Goal: Information Seeking & Learning: Learn about a topic

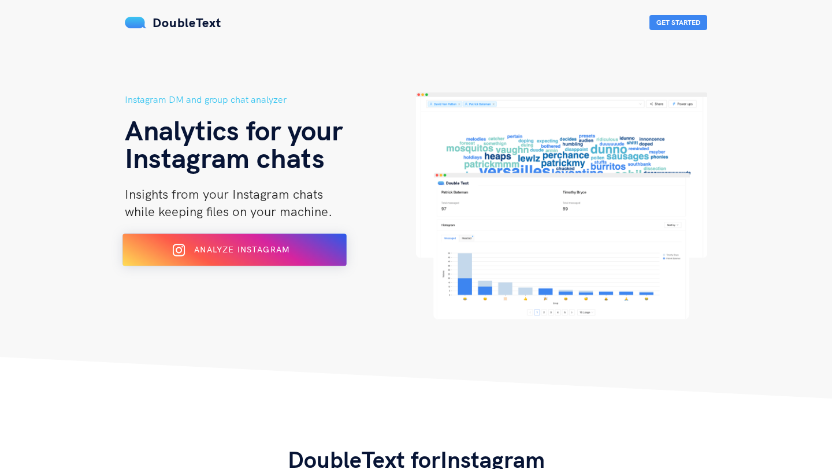
click at [274, 251] on span "Analyze Instagram" at bounding box center [241, 249] width 95 height 10
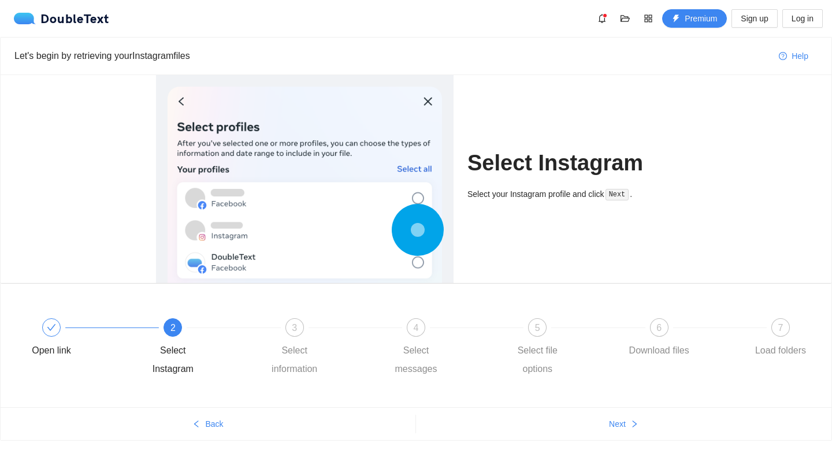
scroll to position [16, 0]
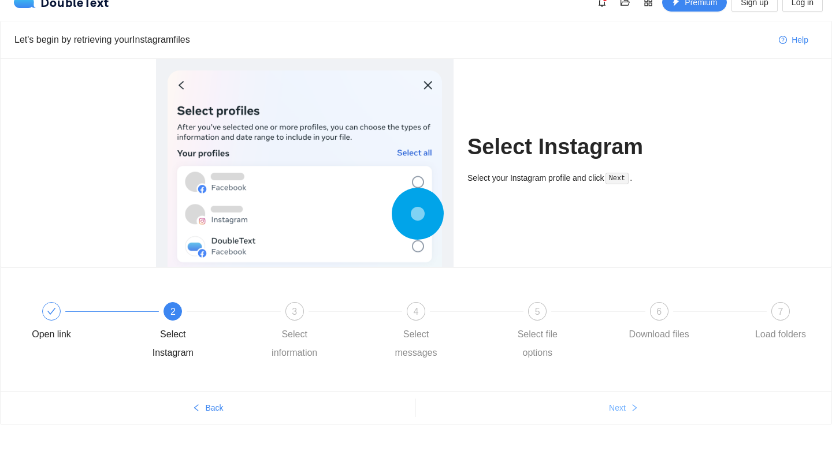
click at [633, 406] on icon "right" at bounding box center [634, 408] width 8 height 8
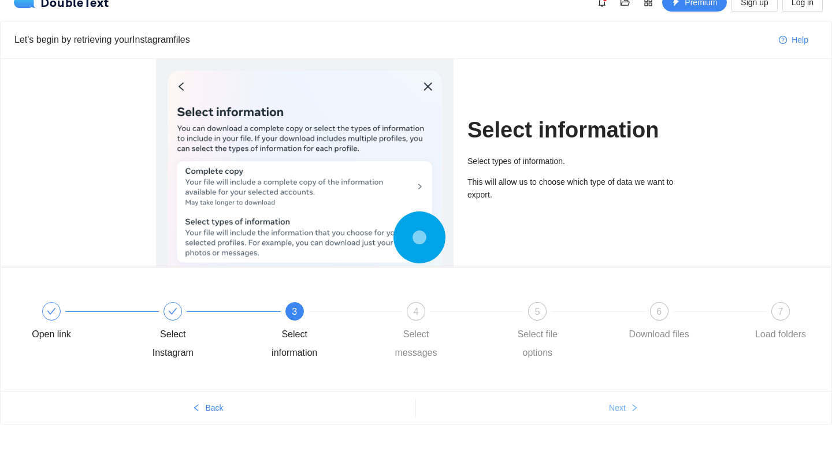
click at [633, 406] on icon "right" at bounding box center [634, 408] width 8 height 8
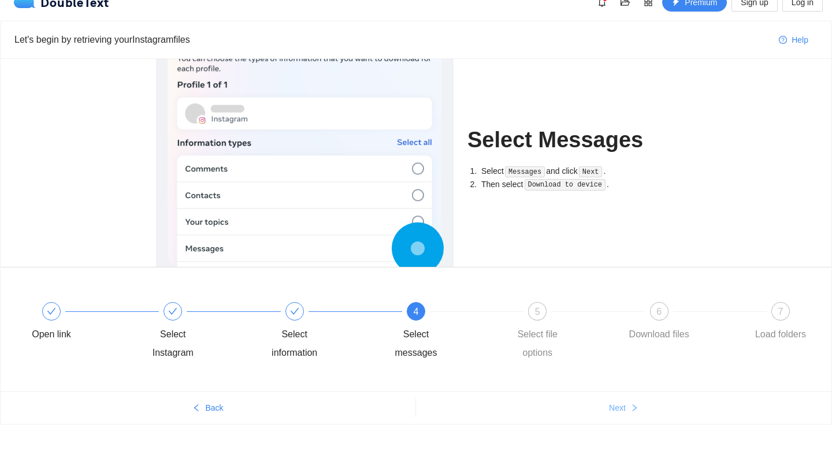
click at [625, 406] on span "Next" at bounding box center [617, 408] width 17 height 13
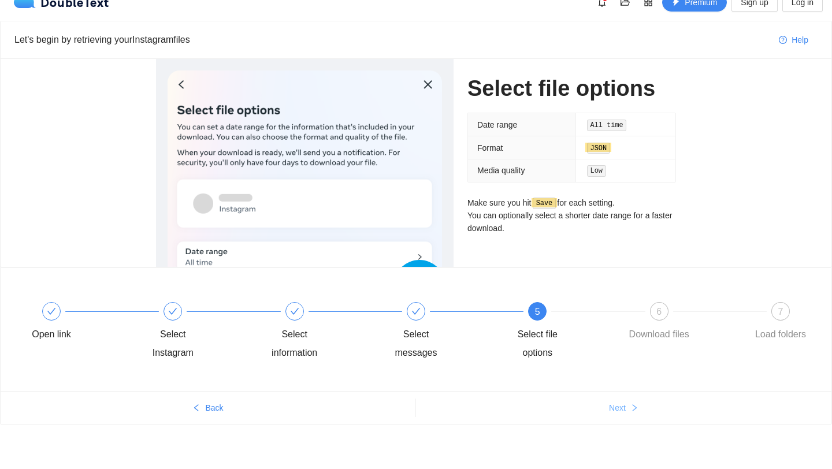
click at [625, 406] on span "Next" at bounding box center [617, 408] width 17 height 13
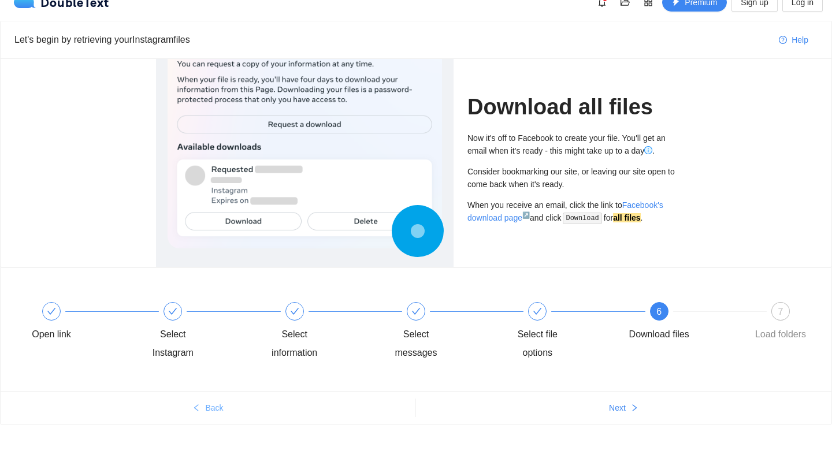
click at [209, 408] on span "Back" at bounding box center [214, 408] width 18 height 13
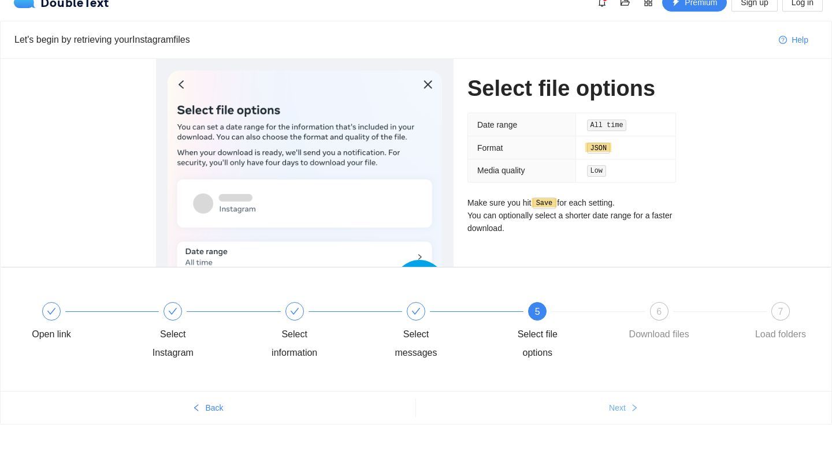
click at [618, 402] on span "Next" at bounding box center [617, 408] width 17 height 13
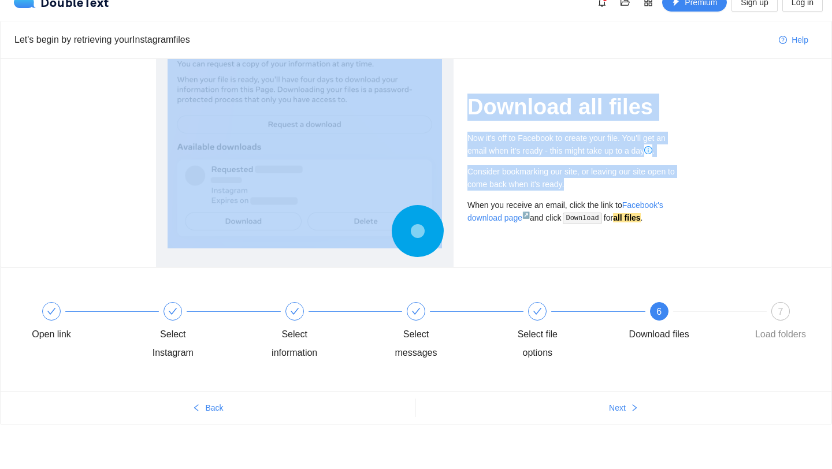
drag, startPoint x: 454, startPoint y: 136, endPoint x: 584, endPoint y: 187, distance: 140.1
click at [584, 187] on div "Download all files Now it's off to Facebook to create your file. You'll get an …" at bounding box center [416, 163] width 562 height 208
click at [584, 187] on div "Consider bookmarking our site, or leaving our site open to come back when it's …" at bounding box center [571, 177] width 209 height 25
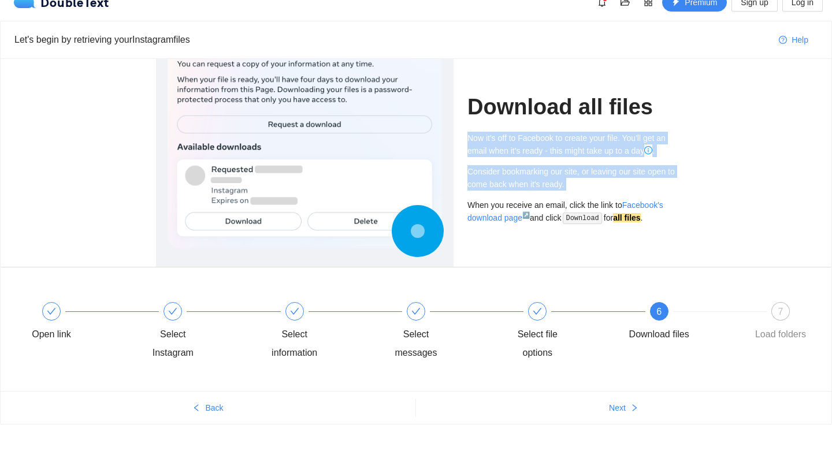
drag, startPoint x: 584, startPoint y: 187, endPoint x: 573, endPoint y: 127, distance: 60.6
click at [572, 127] on div "Download all files Now it's off to Facebook to create your file. You'll get an …" at bounding box center [571, 163] width 209 height 208
click at [573, 127] on div "Download all files Now it's off to Facebook to create your file. You'll get an …" at bounding box center [571, 163] width 209 height 208
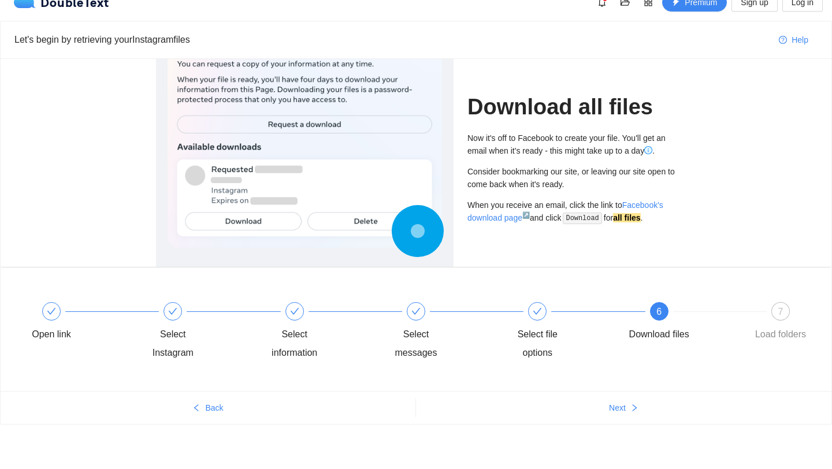
click at [619, 419] on ul "Back Next" at bounding box center [416, 407] width 831 height 33
click at [621, 408] on span "Next" at bounding box center [617, 408] width 17 height 13
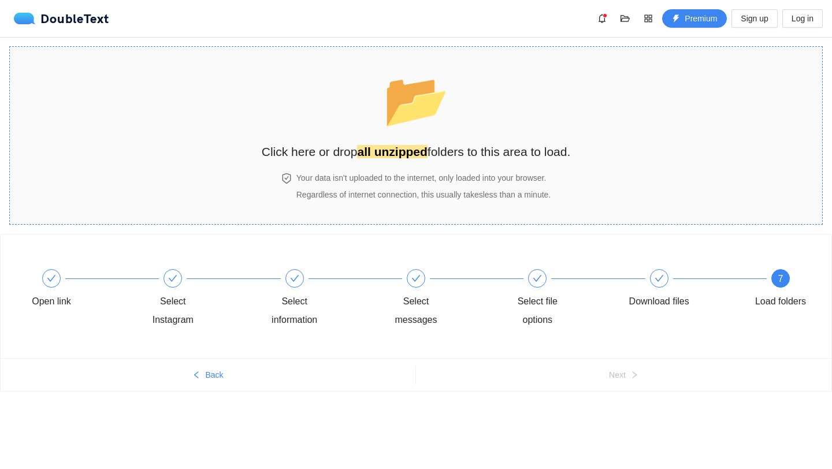
click at [460, 180] on h4 "Your data isn't uploaded to the internet, only loaded into your browser." at bounding box center [423, 178] width 254 height 13
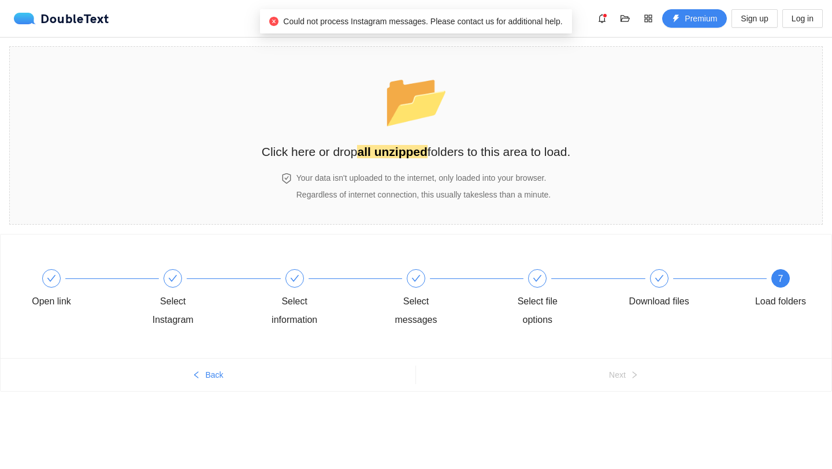
click at [435, 19] on span "Could not process Instagram messages. Please contact us for additional help." at bounding box center [422, 21] width 279 height 9
click at [492, 19] on span "Could not process Instagram messages. Please contact us for additional help." at bounding box center [422, 21] width 279 height 9
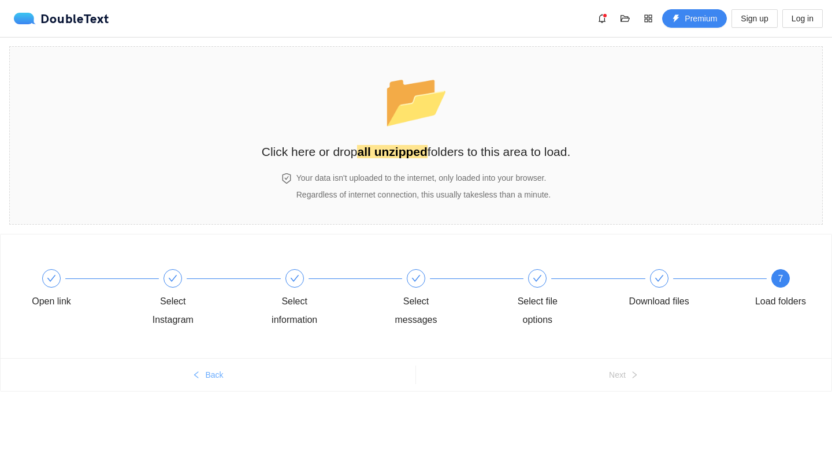
click at [202, 376] on button "Back" at bounding box center [208, 375] width 415 height 18
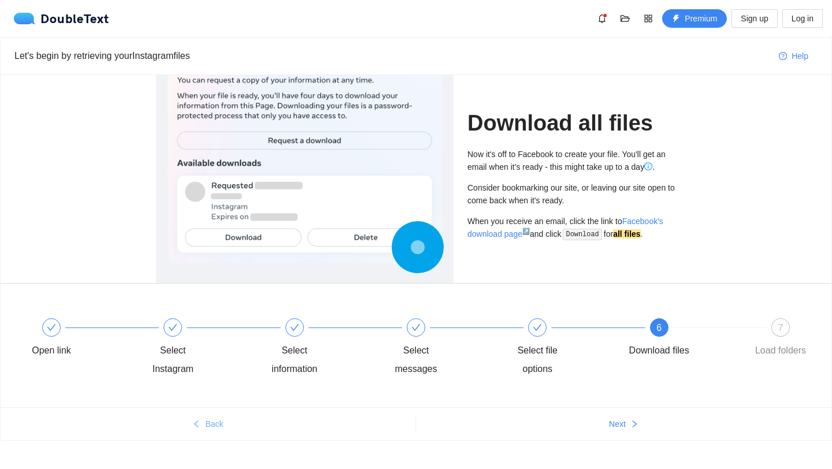
click at [209, 428] on span "Back" at bounding box center [214, 424] width 18 height 13
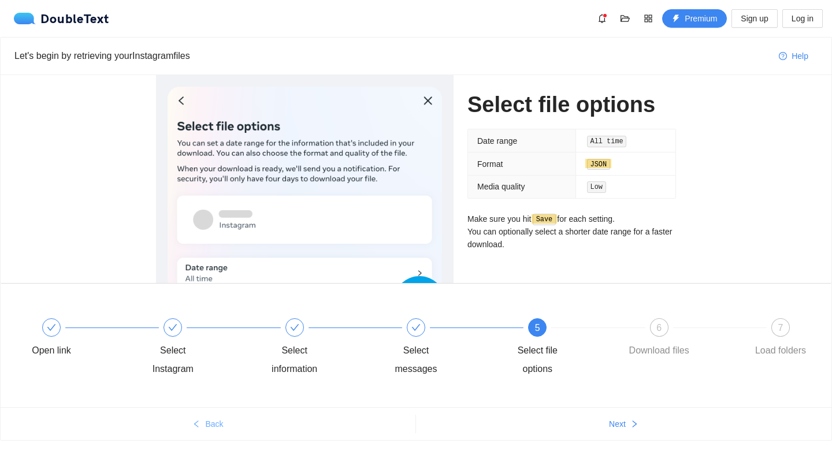
click at [216, 420] on span "Back" at bounding box center [214, 424] width 18 height 13
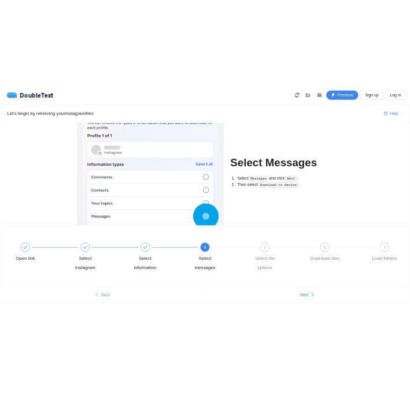
scroll to position [16, 0]
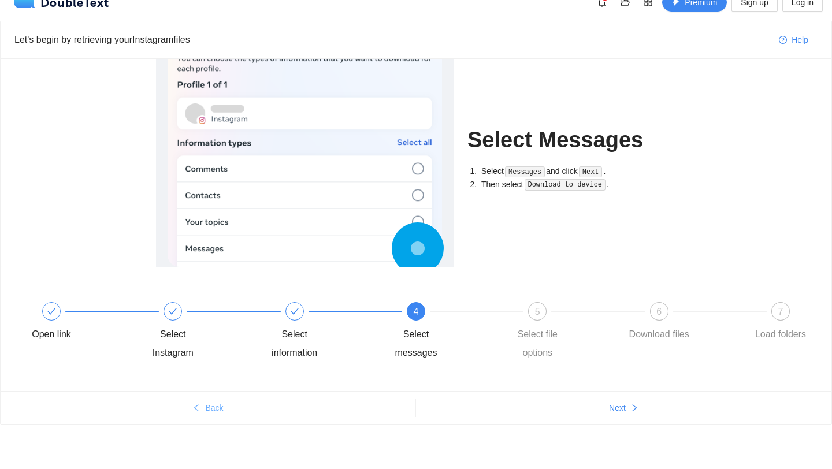
click at [221, 409] on span "Back" at bounding box center [214, 408] width 18 height 13
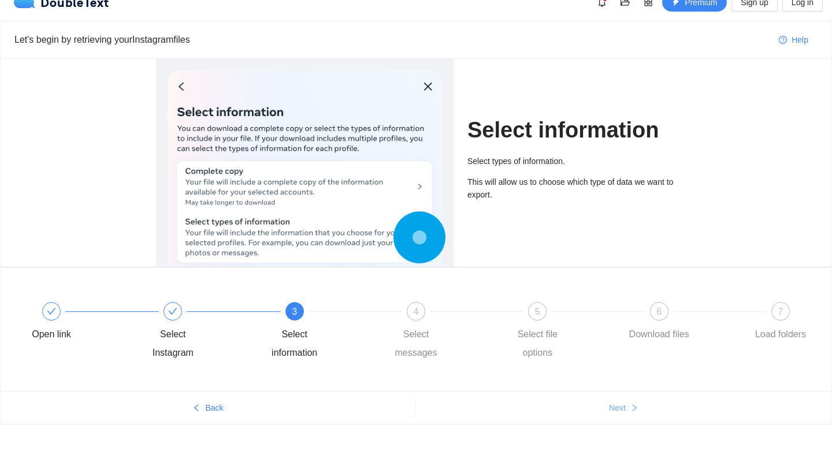
click at [602, 399] on button "Next" at bounding box center [623, 408] width 415 height 18
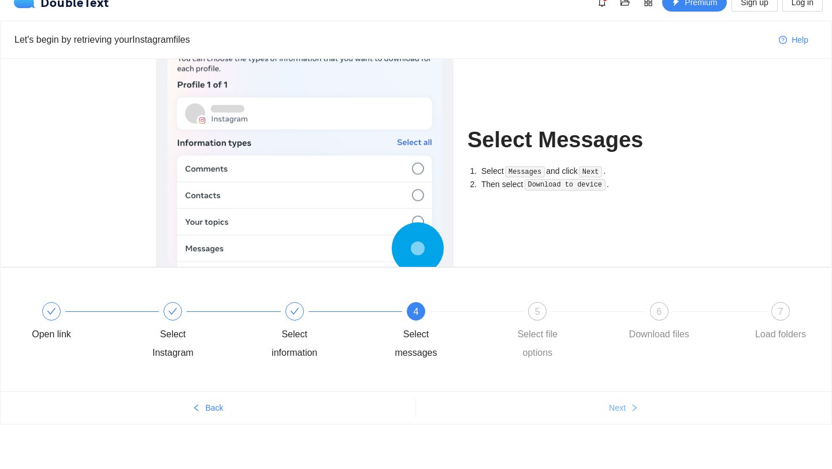
click at [605, 402] on button "Next" at bounding box center [623, 408] width 415 height 18
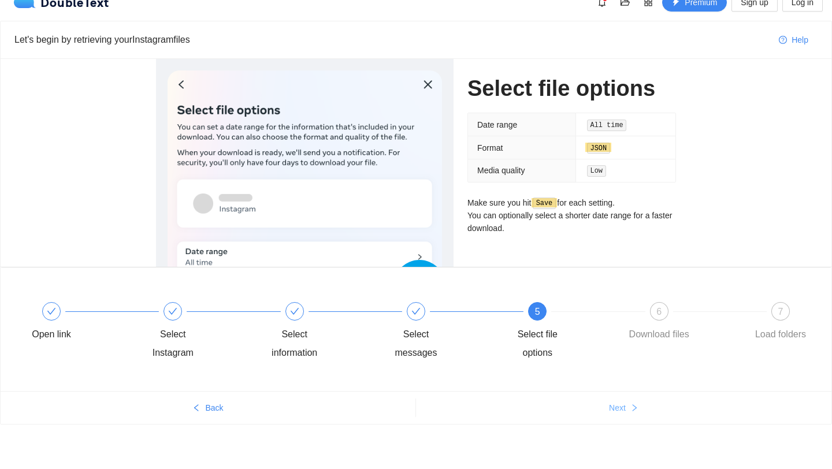
click at [605, 402] on button "Next" at bounding box center [623, 408] width 415 height 18
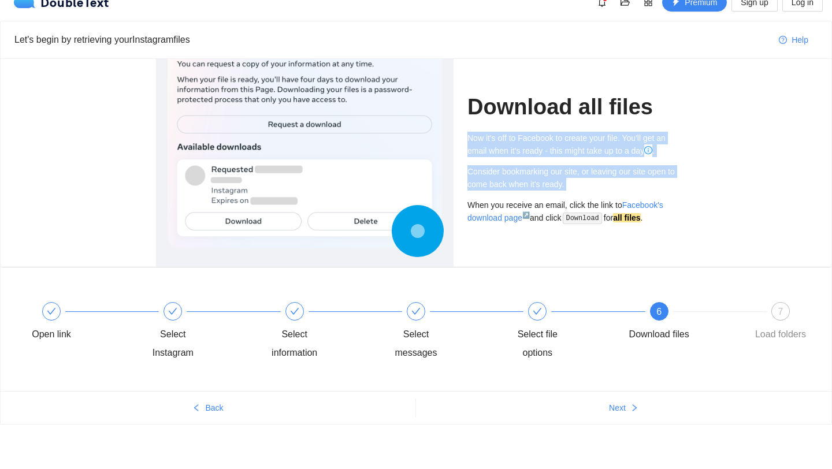
drag, startPoint x: 492, startPoint y: 124, endPoint x: 612, endPoint y: 187, distance: 135.4
click at [612, 188] on div "Download all files Now it's off to Facebook to create your file. You'll get an …" at bounding box center [571, 163] width 209 height 208
click at [612, 187] on div "Consider bookmarking our site, or leaving our site open to come back when it's …" at bounding box center [571, 177] width 209 height 25
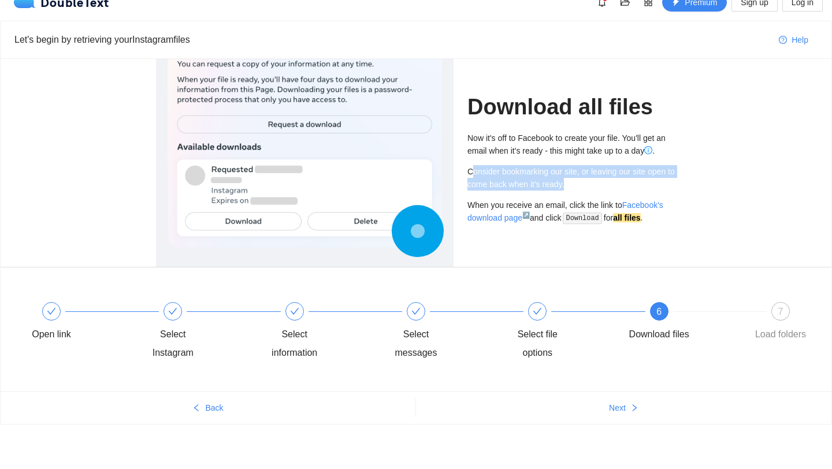
drag, startPoint x: 473, startPoint y: 166, endPoint x: 586, endPoint y: 190, distance: 115.7
click at [586, 190] on div "Consider bookmarking our site, or leaving our site open to come back when it's …" at bounding box center [571, 177] width 209 height 25
click at [586, 189] on div "Consider bookmarking our site, or leaving our site open to come back when it's …" at bounding box center [571, 177] width 209 height 25
drag, startPoint x: 586, startPoint y: 189, endPoint x: 560, endPoint y: 160, distance: 38.9
click at [560, 160] on div "Now it's off to Facebook to create your file. You'll get an email when it's rea…" at bounding box center [571, 178] width 209 height 93
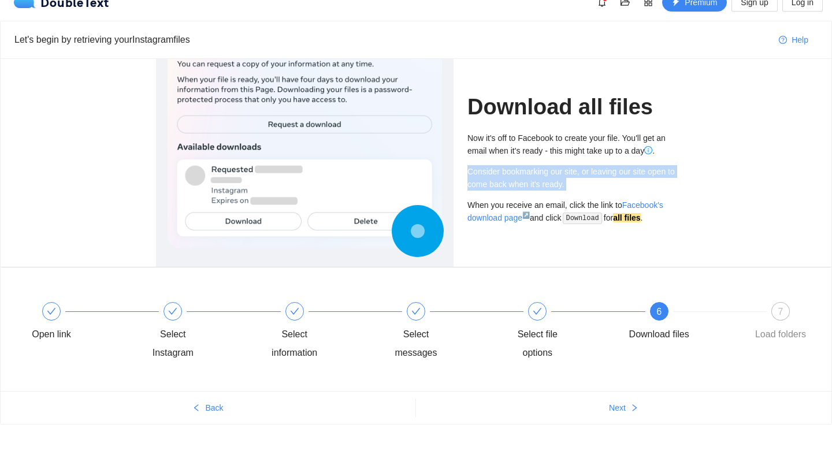
click at [560, 160] on div "Now it's off to Facebook to create your file. You'll get an email when it's rea…" at bounding box center [571, 178] width 209 height 93
click at [506, 219] on link "Facebook's download page ↗" at bounding box center [565, 211] width 196 height 22
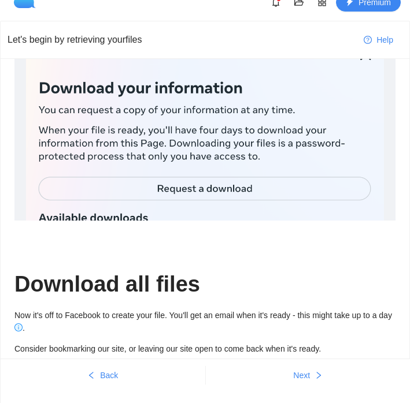
scroll to position [93, 0]
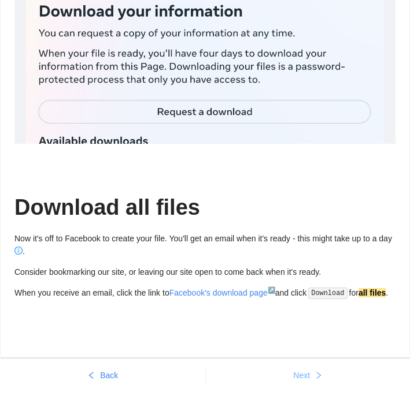
click at [307, 378] on span "Next" at bounding box center [301, 375] width 17 height 13
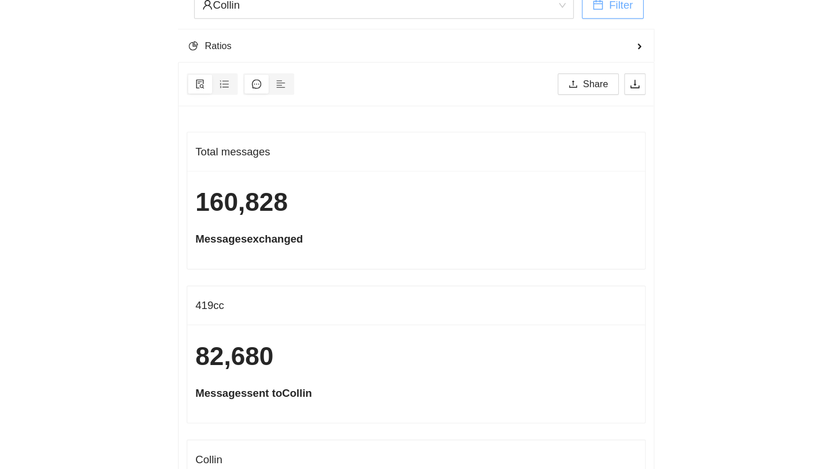
scroll to position [0, 0]
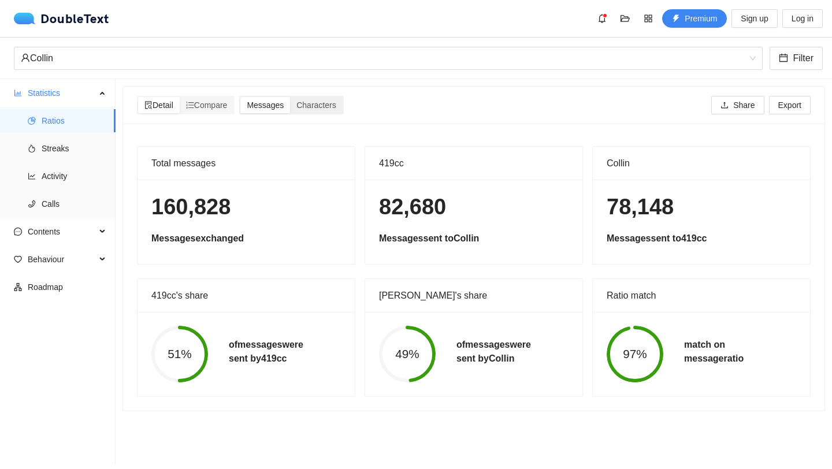
click at [272, 107] on span "Messages" at bounding box center [265, 105] width 37 height 9
click at [240, 97] on input "Messages" at bounding box center [240, 97] width 0 height 0
click at [272, 105] on span "Messages" at bounding box center [265, 105] width 37 height 9
click at [240, 97] on input "Messages" at bounding box center [240, 97] width 0 height 0
click at [199, 105] on span "Compare" at bounding box center [207, 105] width 42 height 9
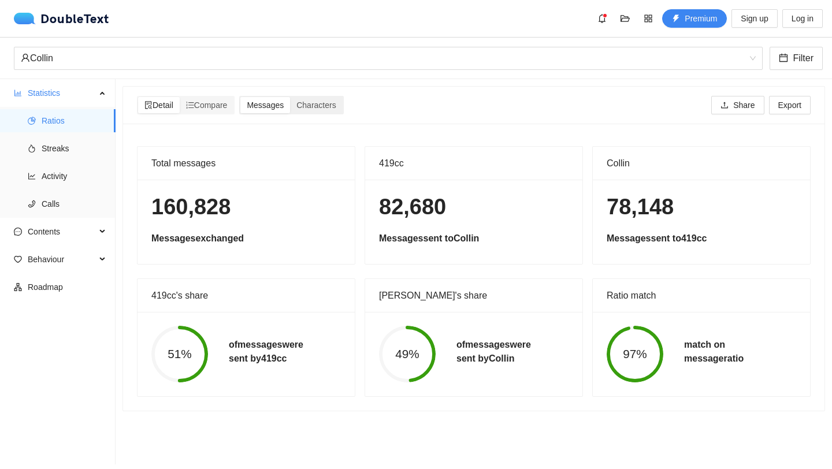
click at [180, 97] on input "Compare" at bounding box center [180, 97] width 0 height 0
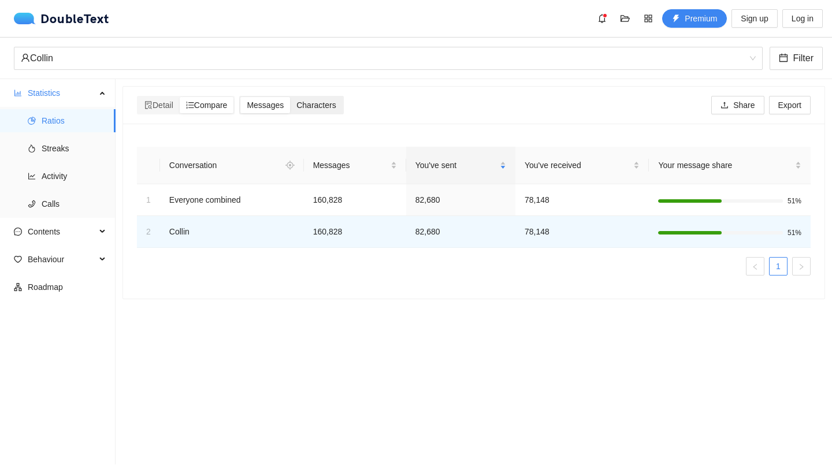
click at [315, 107] on span "Characters" at bounding box center [315, 105] width 39 height 9
click at [290, 97] on input "Characters" at bounding box center [290, 97] width 0 height 0
click at [168, 110] on div "Detail" at bounding box center [159, 105] width 42 height 16
click at [138, 97] on input "Detail" at bounding box center [138, 97] width 0 height 0
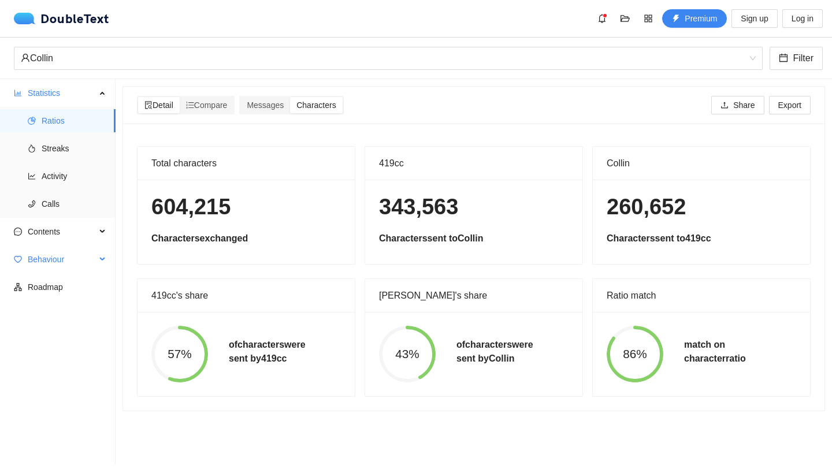
click at [48, 254] on span "Behaviour" at bounding box center [62, 259] width 68 height 23
click at [66, 285] on span "Engagement" at bounding box center [74, 287] width 65 height 23
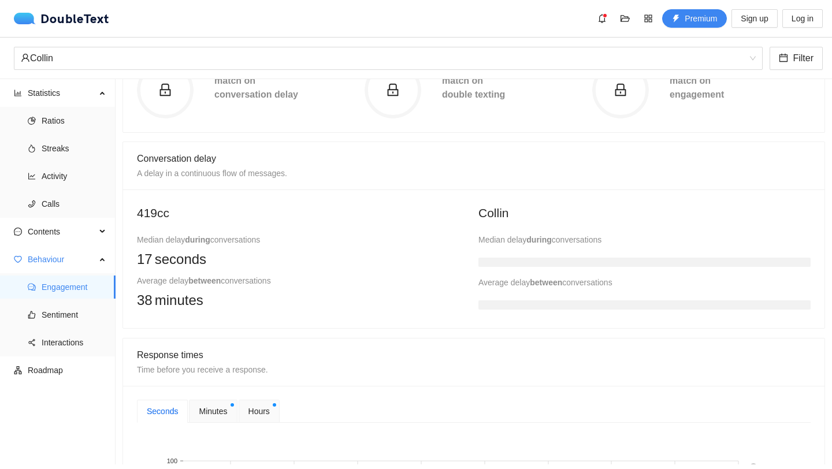
scroll to position [180, 0]
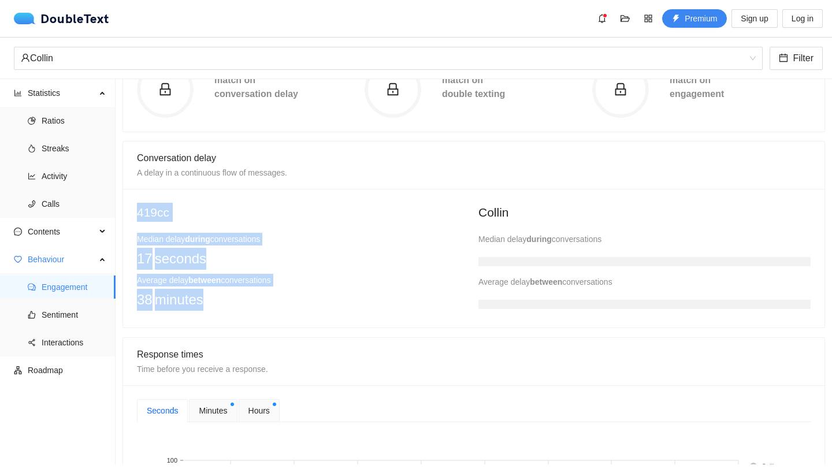
drag, startPoint x: 134, startPoint y: 201, endPoint x: 222, endPoint y: 304, distance: 136.1
click at [222, 304] on div "419cc Median delay during conversations 17 seconds Average delay between conver…" at bounding box center [473, 258] width 701 height 139
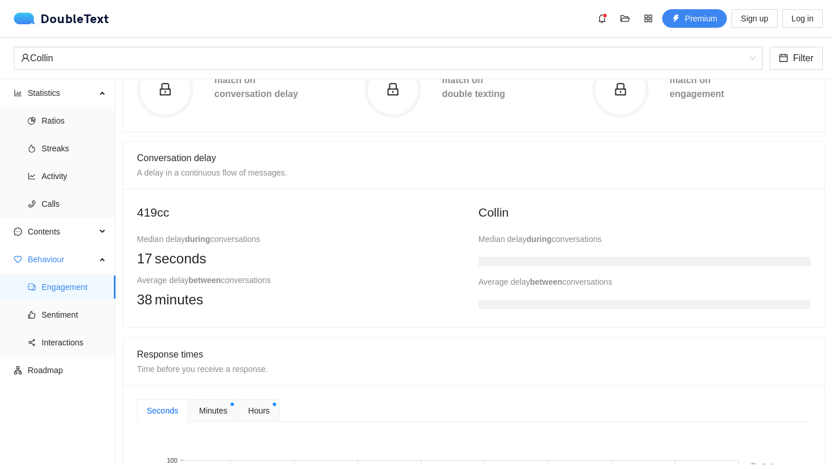
click at [222, 304] on div "38 minutes" at bounding box center [303, 300] width 332 height 22
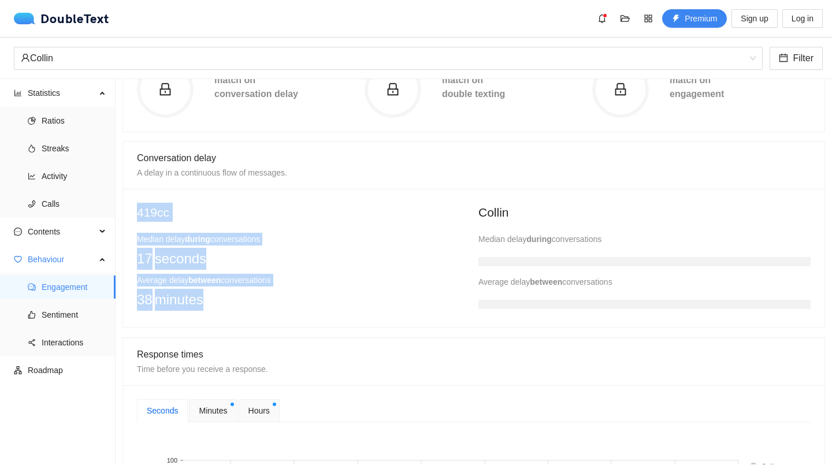
drag, startPoint x: 235, startPoint y: 304, endPoint x: 206, endPoint y: 197, distance: 110.7
click at [206, 196] on div "419cc Median delay during conversations 17 seconds Average delay between conver…" at bounding box center [473, 258] width 701 height 139
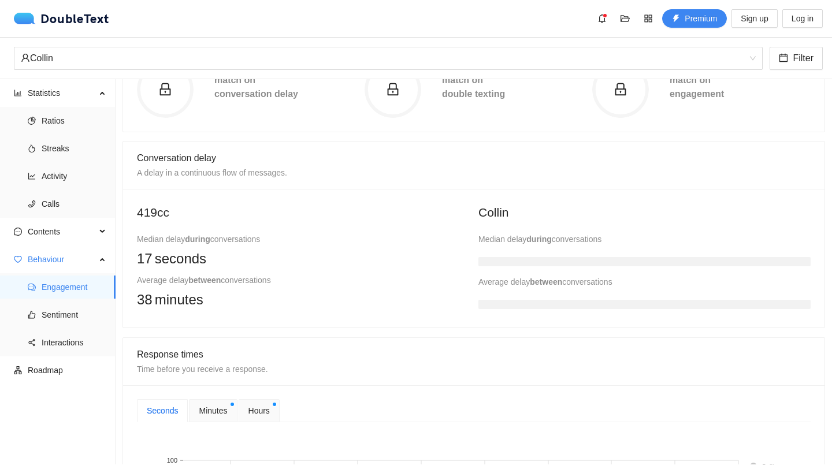
click at [206, 197] on div "419cc Median delay during conversations 17 seconds Average delay between conver…" at bounding box center [473, 258] width 701 height 139
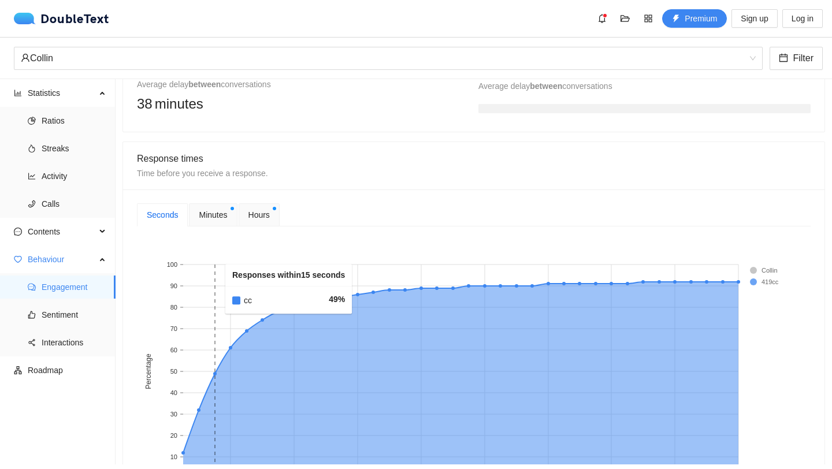
scroll to position [537, 0]
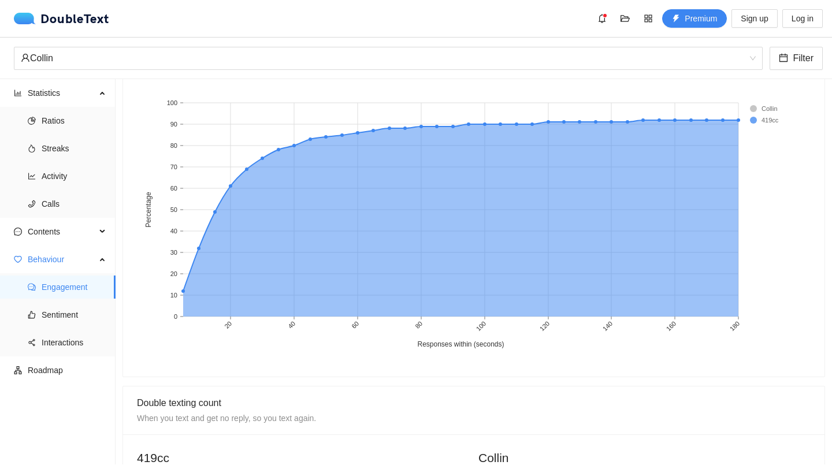
click at [753, 107] on rect at bounding box center [773, 109] width 46 height 12
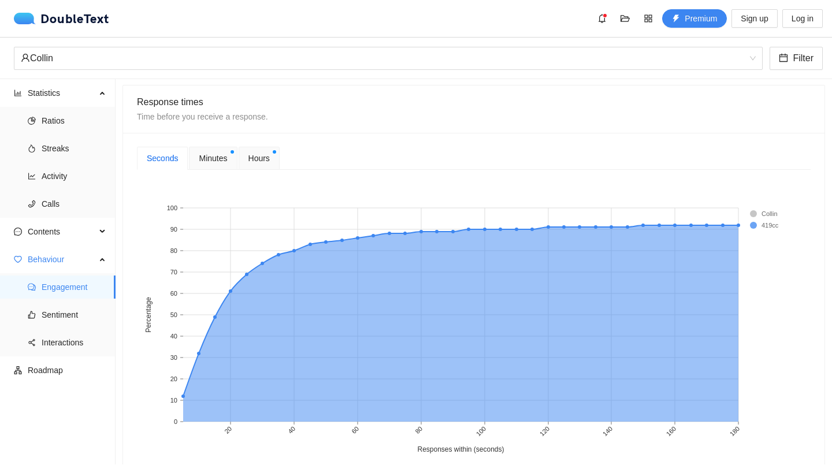
scroll to position [430, 0]
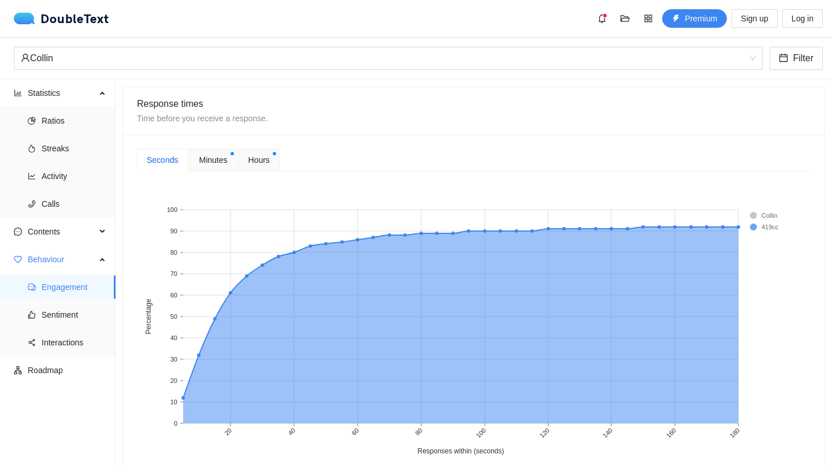
click at [219, 158] on span "Minutes" at bounding box center [213, 160] width 28 height 13
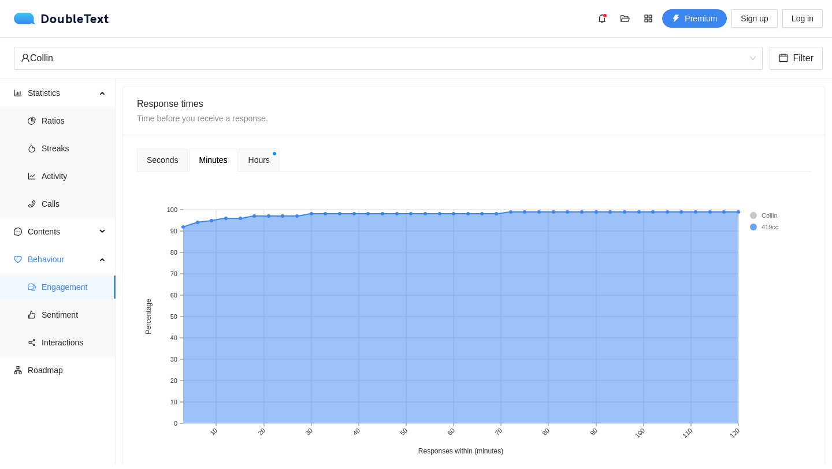
click at [261, 155] on span "Hours" at bounding box center [258, 160] width 21 height 13
click at [758, 217] on rect at bounding box center [773, 216] width 46 height 12
click at [753, 217] on rect at bounding box center [773, 216] width 46 height 12
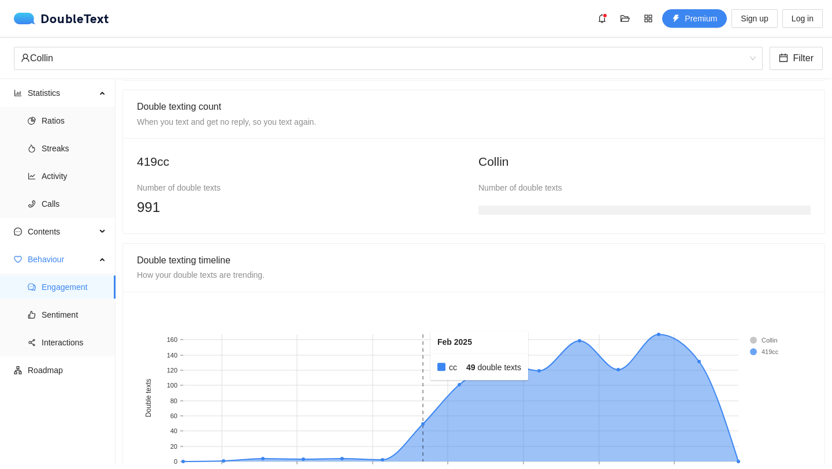
scroll to position [845, 0]
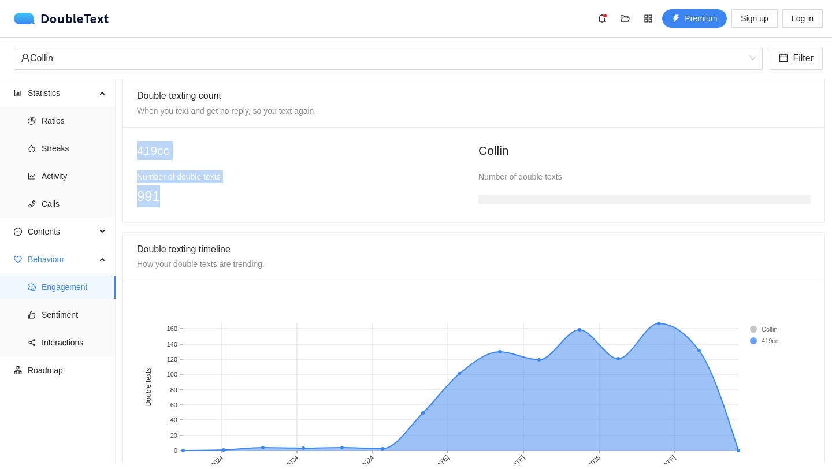
drag, startPoint x: 132, startPoint y: 145, endPoint x: 192, endPoint y: 200, distance: 81.8
click at [192, 200] on div "419cc Number of double texts 991 Collin Number of double texts" at bounding box center [473, 175] width 701 height 96
click at [192, 199] on div "991" at bounding box center [303, 196] width 332 height 22
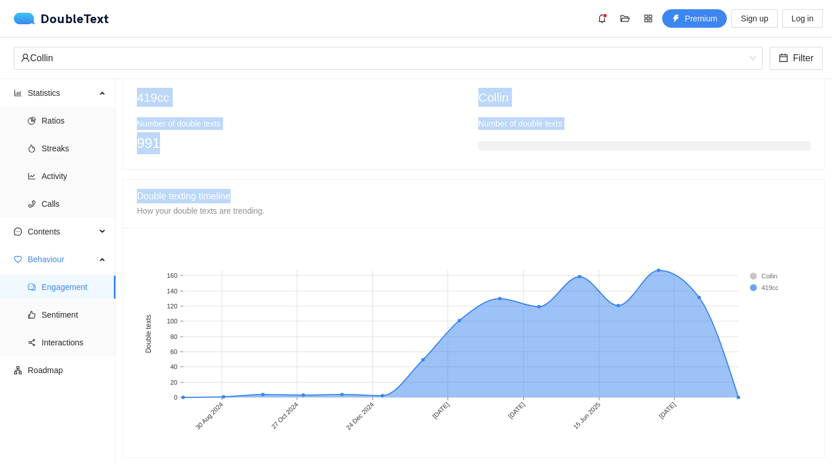
drag, startPoint x: 445, startPoint y: 87, endPoint x: 671, endPoint y: 191, distance: 248.7
click at [672, 192] on div "Double texting count When you text and get no reply, so you text again. 419cc N…" at bounding box center [473, 241] width 703 height 432
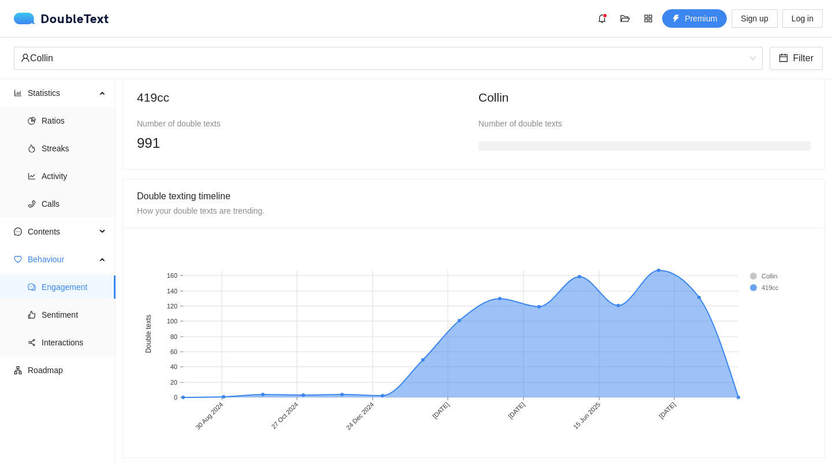
click at [442, 147] on div "991" at bounding box center [303, 143] width 332 height 22
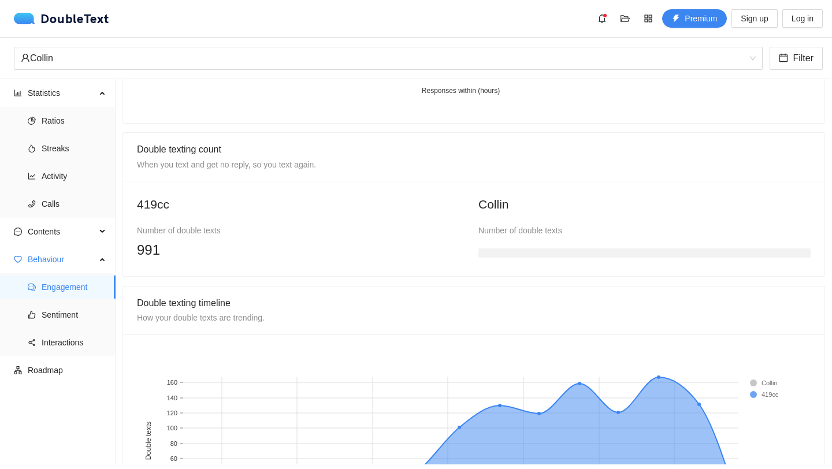
scroll to position [790, 0]
drag, startPoint x: 180, startPoint y: 246, endPoint x: 138, endPoint y: 247, distance: 42.2
click at [138, 247] on div "991" at bounding box center [303, 251] width 332 height 22
click at [138, 247] on span "991" at bounding box center [148, 251] width 23 height 16
click at [581, 250] on h3 at bounding box center [644, 253] width 332 height 9
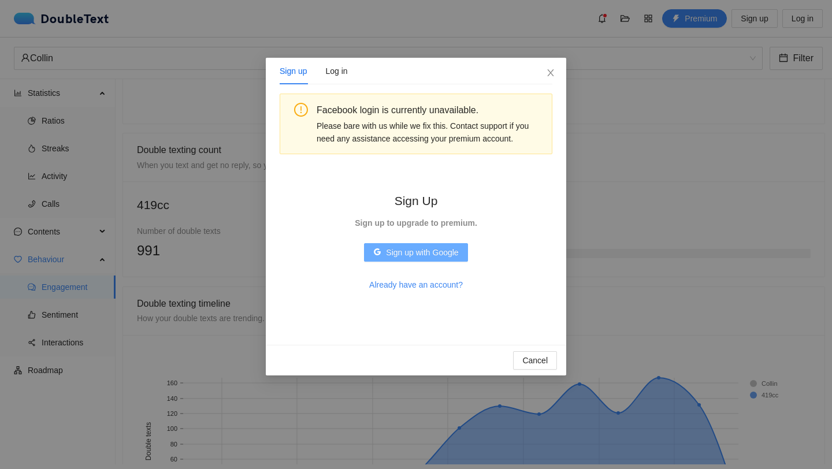
click at [461, 251] on button "Sign up with Google" at bounding box center [415, 252] width 103 height 18
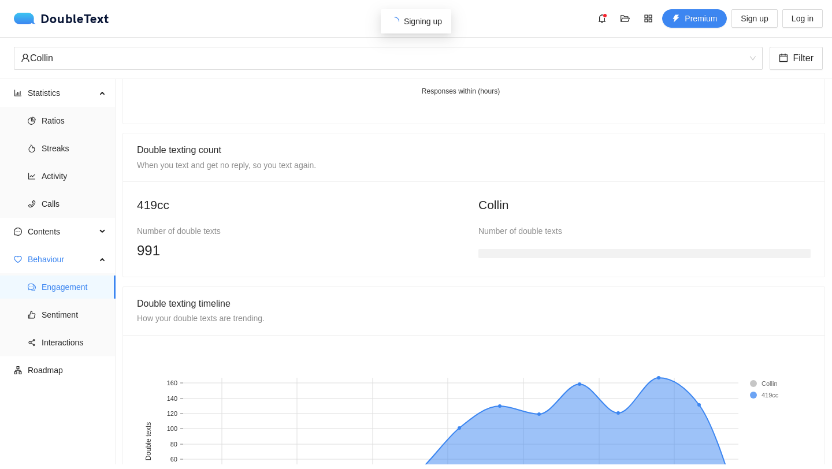
scroll to position [792, 0]
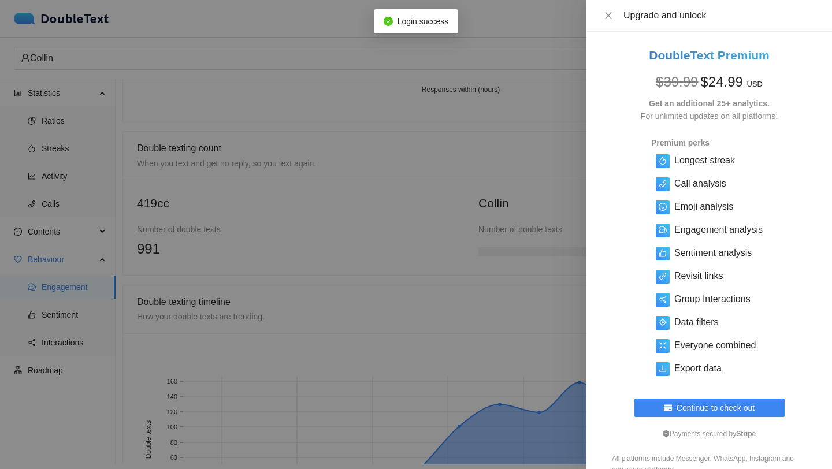
click at [534, 171] on div at bounding box center [416, 234] width 832 height 469
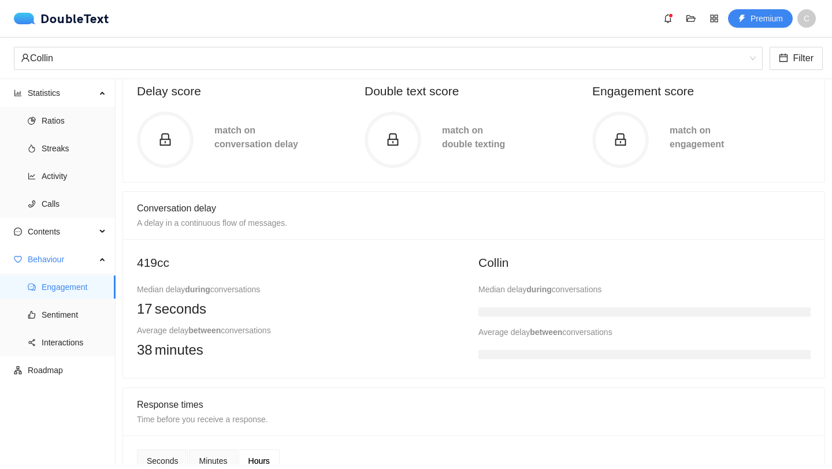
scroll to position [134, 0]
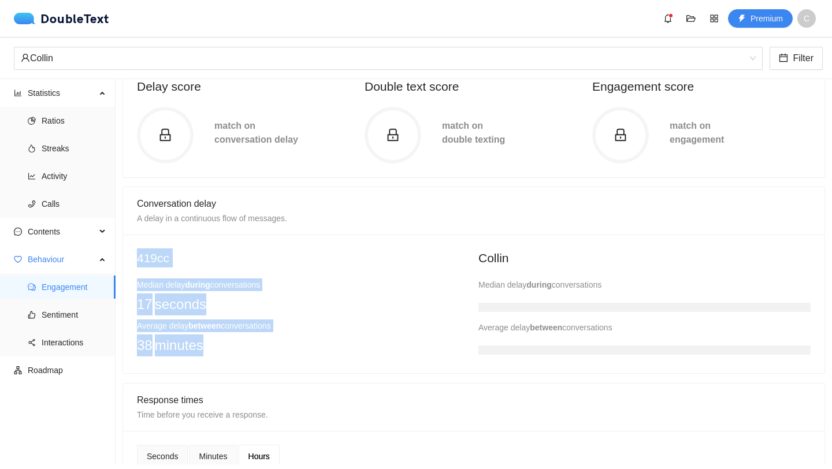
drag, startPoint x: 135, startPoint y: 286, endPoint x: 218, endPoint y: 351, distance: 105.4
click at [218, 351] on div "419cc Median delay during conversations 17 seconds Average delay between conver…" at bounding box center [302, 303] width 341 height 111
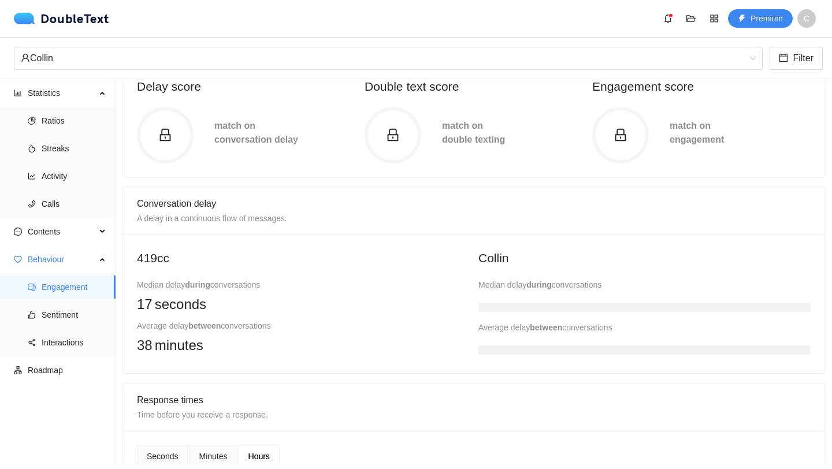
click at [218, 351] on div "38 minutes" at bounding box center [303, 346] width 332 height 22
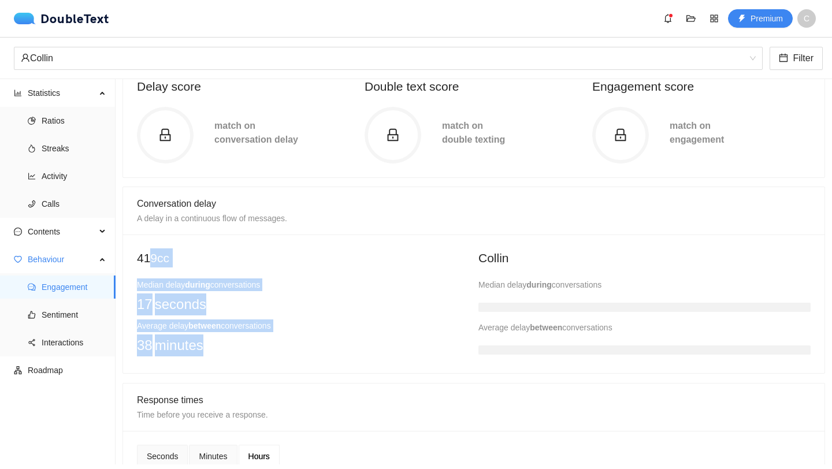
drag, startPoint x: 228, startPoint y: 351, endPoint x: 150, endPoint y: 262, distance: 117.9
click at [150, 261] on div "419cc Median delay during conversations 17 seconds Average delay between conver…" at bounding box center [303, 302] width 332 height 108
click at [150, 262] on h2 "419cc" at bounding box center [303, 257] width 332 height 19
drag, startPoint x: 130, startPoint y: 280, endPoint x: 224, endPoint y: 340, distance: 111.7
click at [224, 340] on div "419cc Median delay during conversations 17 seconds Average delay between conver…" at bounding box center [473, 304] width 701 height 139
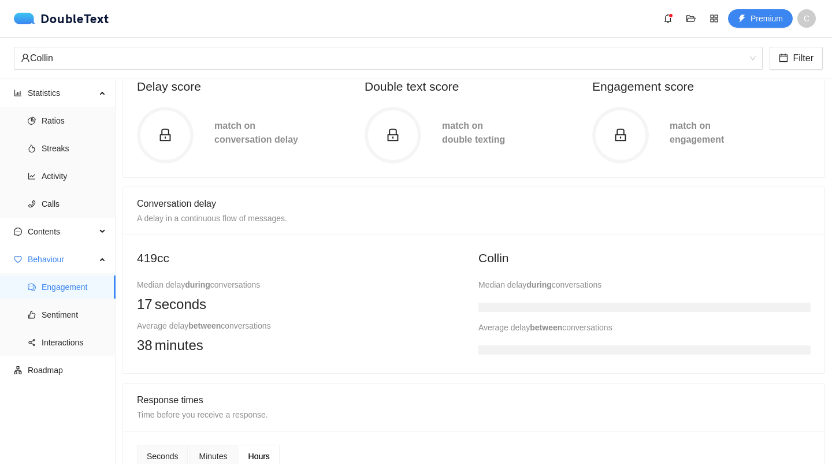
click at [224, 340] on div "38 minutes" at bounding box center [303, 346] width 332 height 22
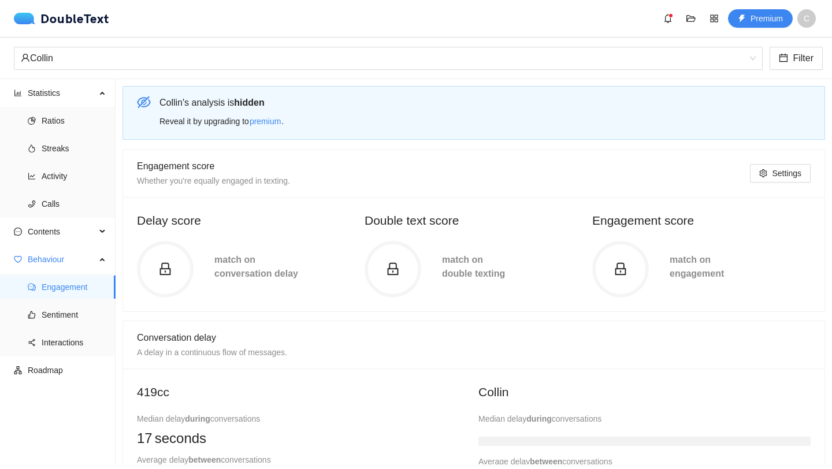
scroll to position [1, 0]
drag, startPoint x: 226, startPoint y: 251, endPoint x: 324, endPoint y: 291, distance: 104.9
click at [324, 291] on div "match on conversation delay" at bounding box center [246, 268] width 239 height 57
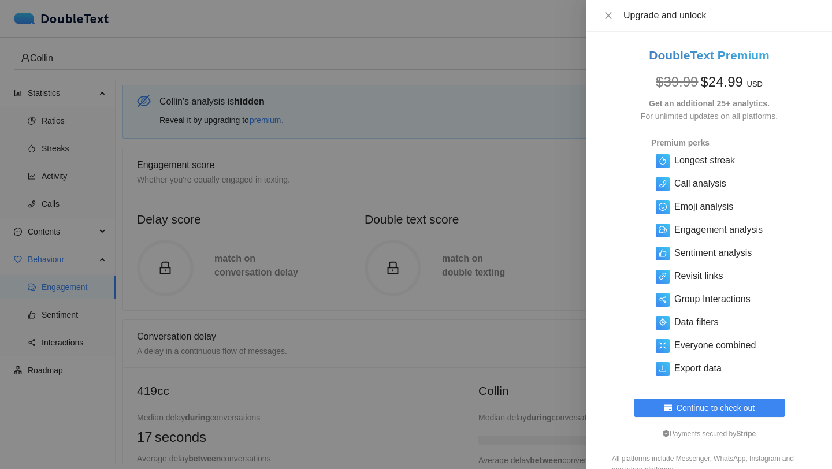
click at [324, 291] on div at bounding box center [416, 234] width 832 height 469
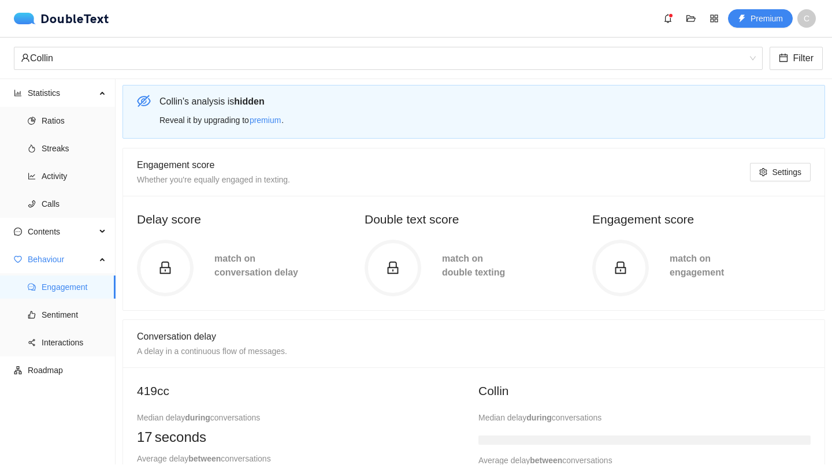
scroll to position [0, 0]
click at [70, 310] on span "Sentiment" at bounding box center [74, 314] width 65 height 23
click at [67, 344] on span "Interactions" at bounding box center [74, 342] width 65 height 23
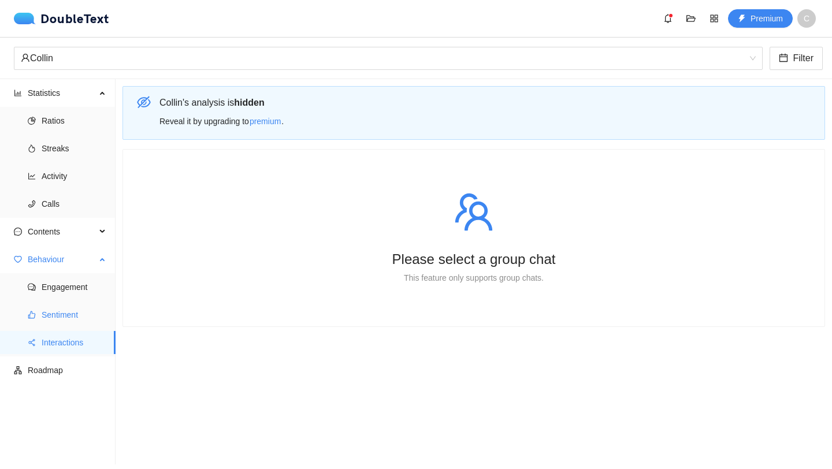
click at [66, 314] on span "Sentiment" at bounding box center [74, 314] width 65 height 23
click at [49, 342] on span "Interactions" at bounding box center [74, 342] width 65 height 23
click at [72, 292] on span "Engagement" at bounding box center [74, 287] width 65 height 23
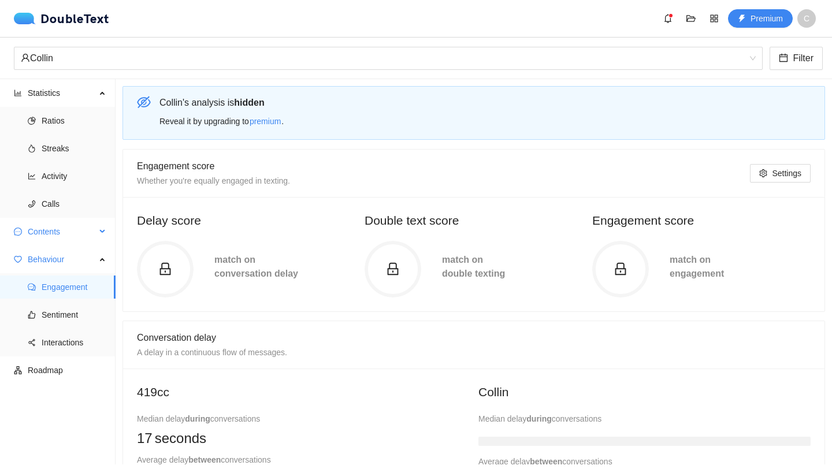
click at [95, 233] on span "Contents" at bounding box center [62, 231] width 68 height 23
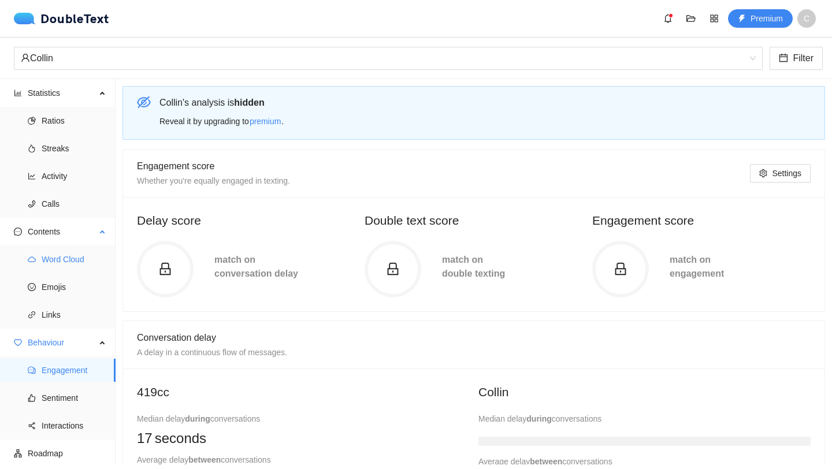
click at [73, 255] on span "Word Cloud" at bounding box center [74, 259] width 65 height 23
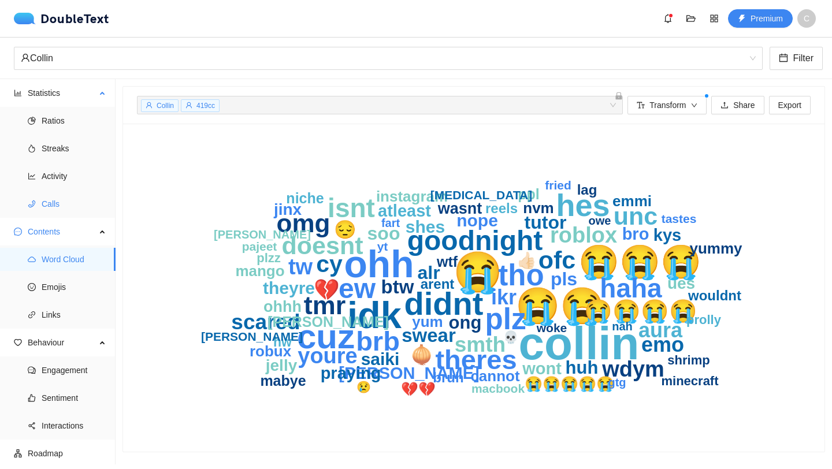
click at [52, 200] on span "Calls" at bounding box center [74, 203] width 65 height 23
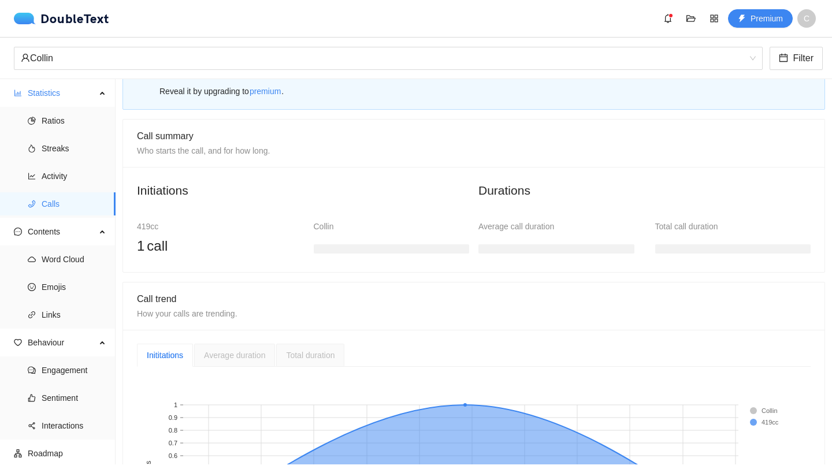
scroll to position [31, 0]
drag, startPoint x: 124, startPoint y: 224, endPoint x: 216, endPoint y: 248, distance: 95.2
click at [216, 249] on div "Initiations 419cc 1 call Collin Durations Average call duration Total call dura…" at bounding box center [473, 218] width 701 height 105
click at [216, 248] on div "1 call" at bounding box center [215, 245] width 156 height 22
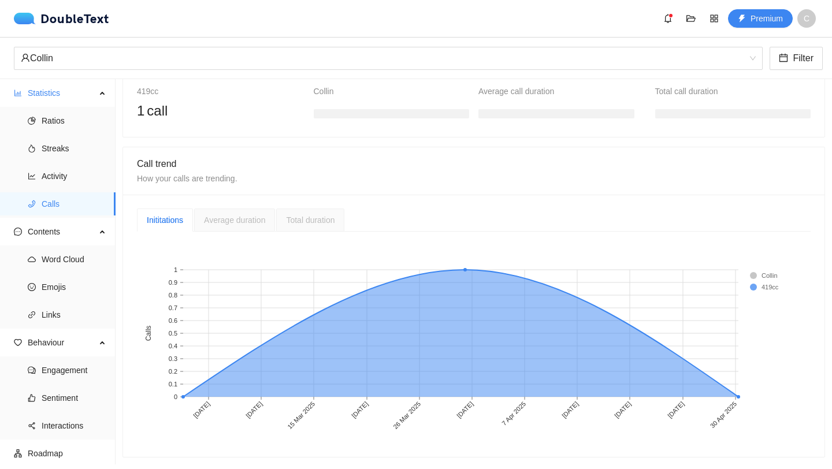
click at [237, 228] on div "Average duration" at bounding box center [234, 220] width 81 height 23
click at [158, 218] on div "Inititations" at bounding box center [165, 220] width 36 height 13
click at [61, 171] on span "Activity" at bounding box center [74, 176] width 65 height 23
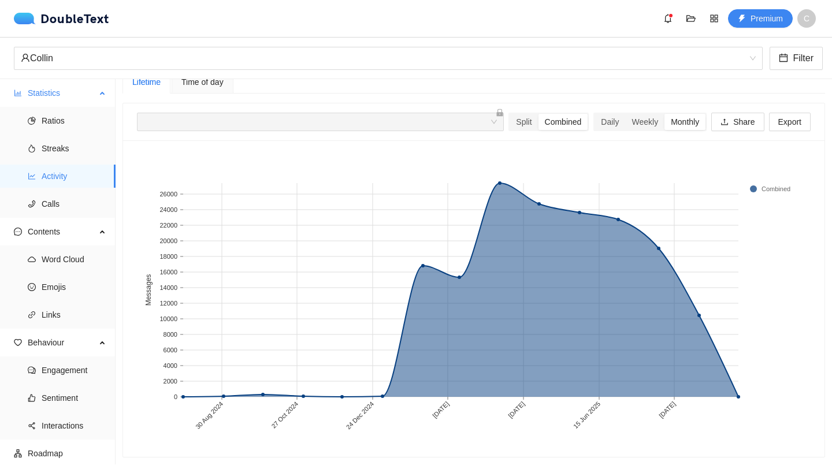
scroll to position [16, 0]
click at [205, 90] on div "Time of day" at bounding box center [203, 81] width 62 height 23
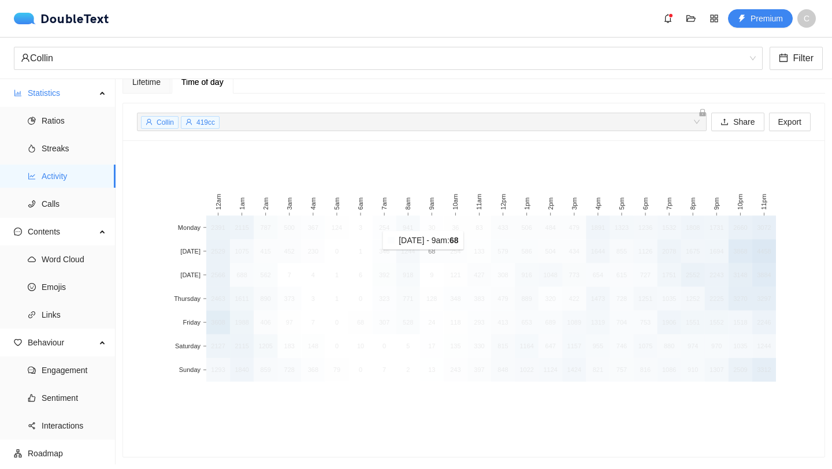
scroll to position [0, 0]
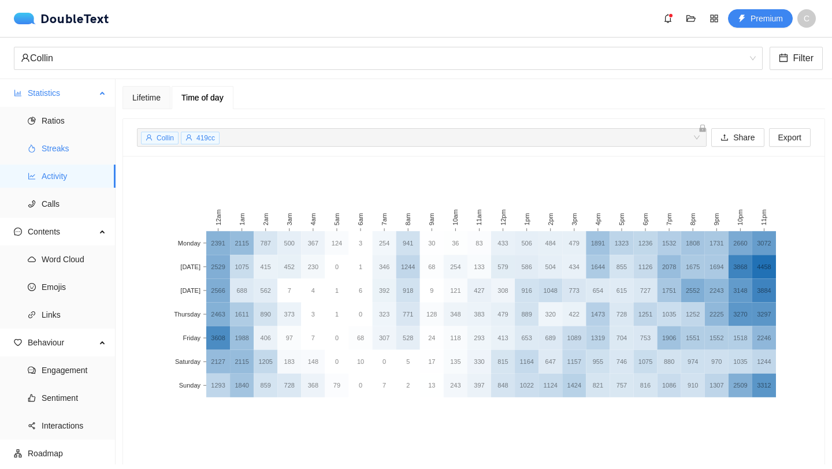
click at [45, 154] on span "Streaks" at bounding box center [74, 148] width 65 height 23
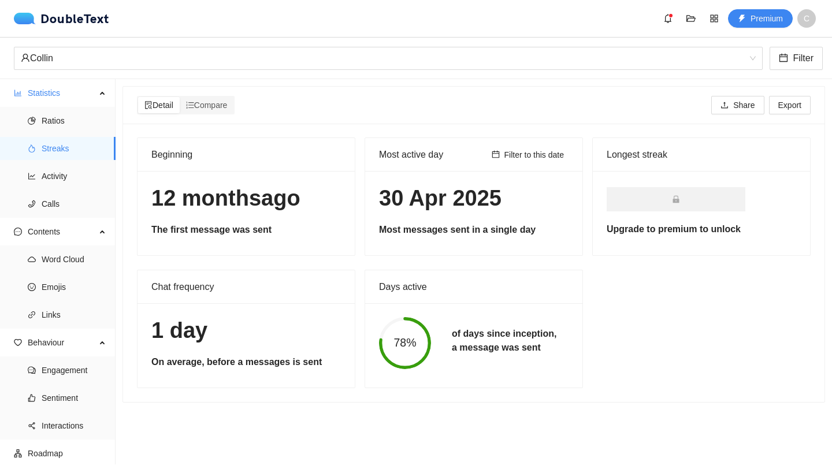
drag, startPoint x: 146, startPoint y: 189, endPoint x: 322, endPoint y: 190, distance: 176.2
click at [322, 190] on div "[DATE] The first message was sent" at bounding box center [246, 213] width 217 height 84
click at [321, 190] on h1 "[DATE]" at bounding box center [246, 198] width 190 height 27
drag, startPoint x: 381, startPoint y: 198, endPoint x: 536, endPoint y: 200, distance: 154.9
click at [536, 200] on h1 "30 Apr 2025" at bounding box center [474, 198] width 190 height 27
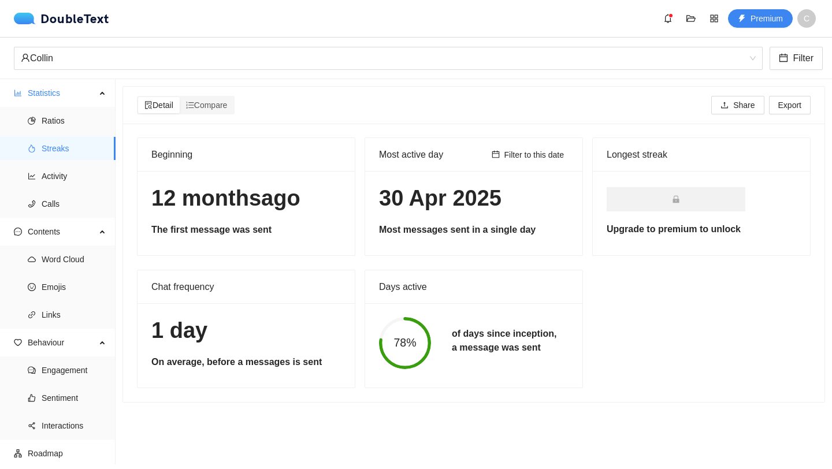
click at [535, 200] on h1 "30 Apr 2025" at bounding box center [474, 198] width 190 height 27
drag, startPoint x: 551, startPoint y: 359, endPoint x: 386, endPoint y: 307, distance: 173.2
click at [385, 307] on div "78% of days since inception, a message was sent" at bounding box center [473, 343] width 217 height 80
click at [386, 307] on div "78% of days since inception, a message was sent" at bounding box center [473, 343] width 217 height 80
drag, startPoint x: 514, startPoint y: 335, endPoint x: 549, endPoint y: 337, distance: 35.9
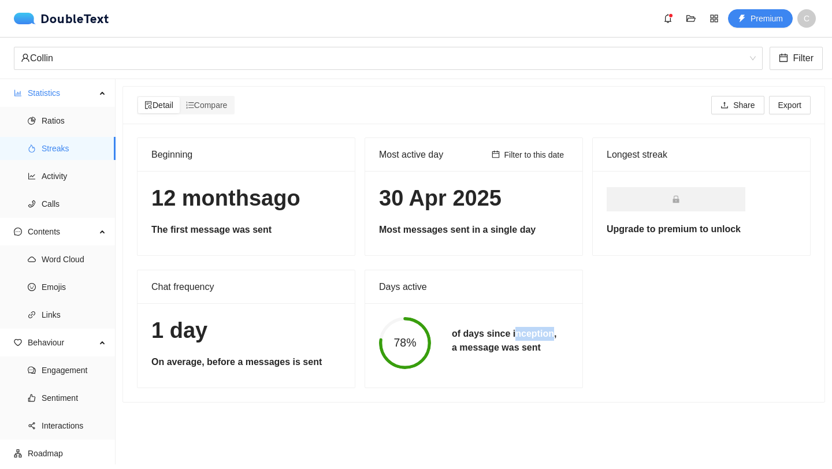
click at [549, 337] on h5 "of days since inception, a message was sent" at bounding box center [504, 341] width 105 height 28
drag, startPoint x: 549, startPoint y: 337, endPoint x: 526, endPoint y: 337, distance: 23.7
click at [525, 337] on h5 "of days since inception, a message was sent" at bounding box center [504, 341] width 105 height 28
click at [60, 122] on span "Ratios" at bounding box center [74, 120] width 65 height 23
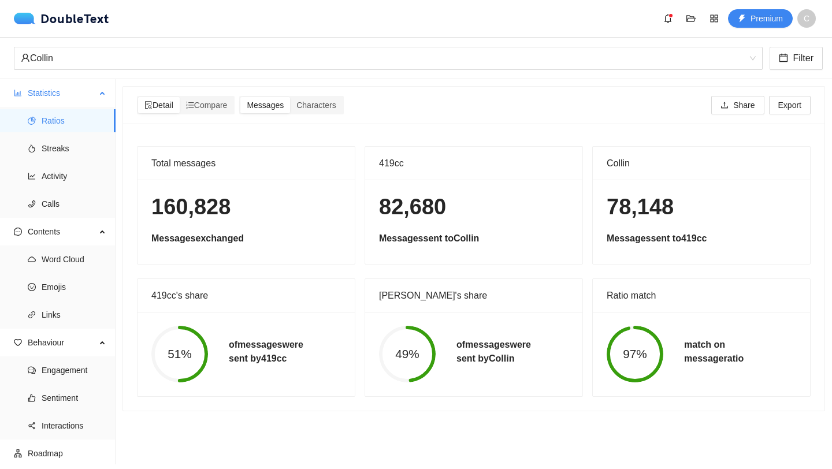
click at [53, 96] on span "Statistics" at bounding box center [62, 92] width 68 height 23
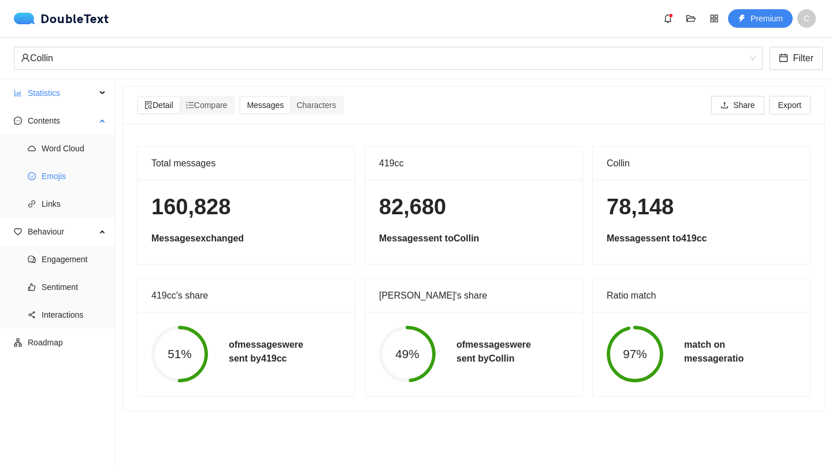
click at [73, 180] on span "Emojis" at bounding box center [74, 176] width 65 height 23
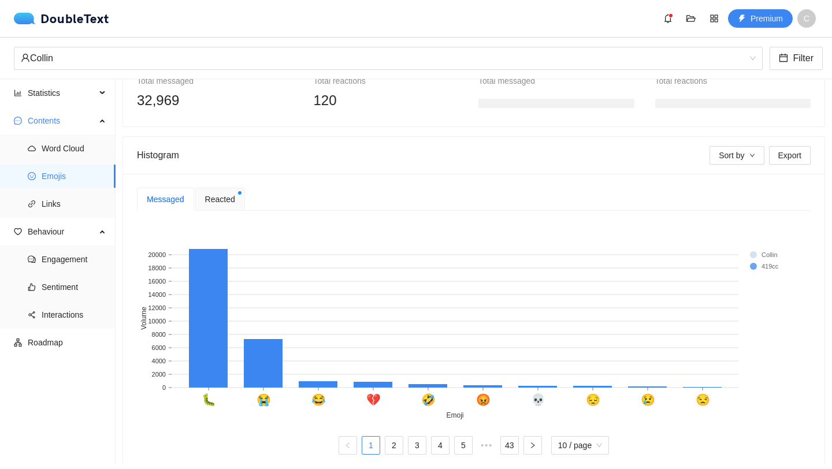
scroll to position [165, 0]
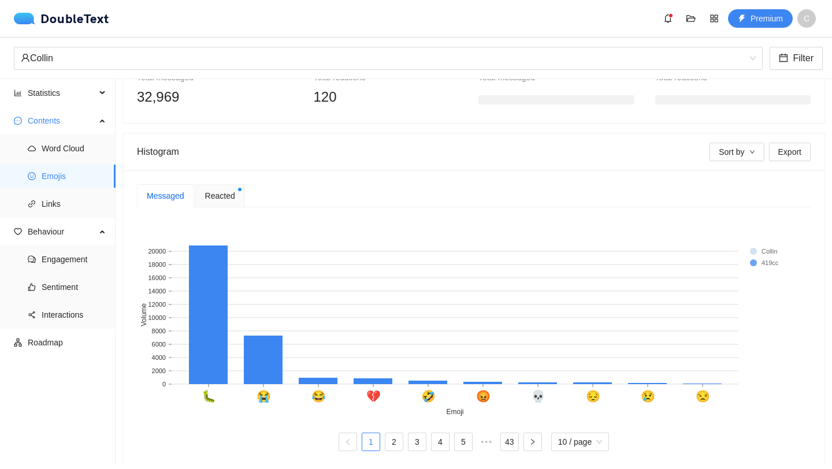
click at [232, 198] on span "Reacted" at bounding box center [220, 196] width 30 height 13
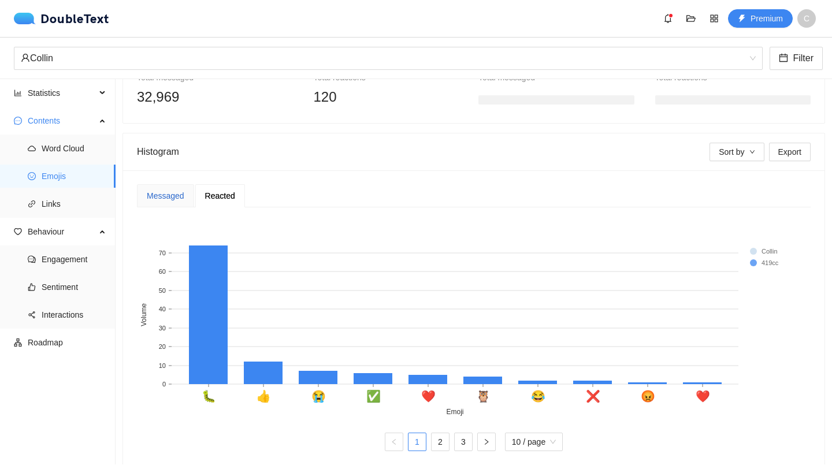
click at [158, 191] on div "Messaged" at bounding box center [166, 196] width 38 height 13
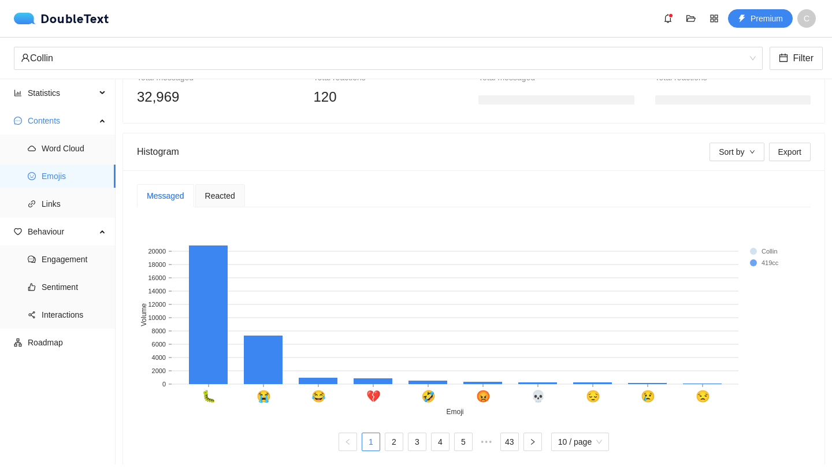
click at [226, 197] on span "Reacted" at bounding box center [220, 196] width 30 height 8
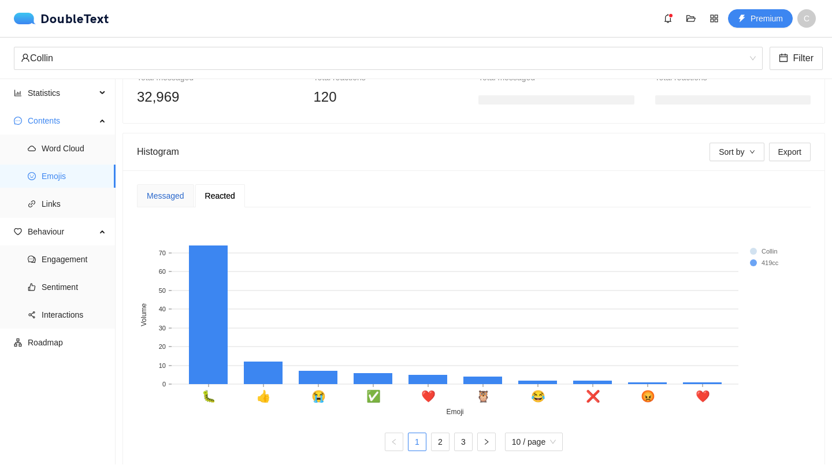
click at [179, 192] on div "Messaged" at bounding box center [166, 196] width 38 height 13
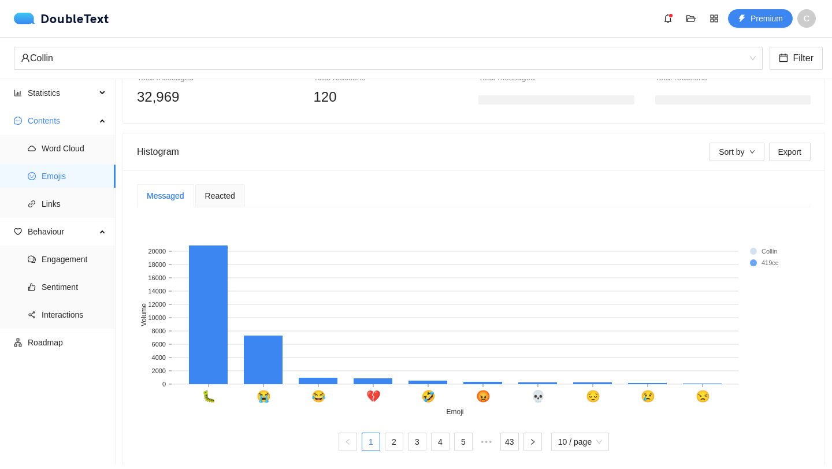
scroll to position [173, 0]
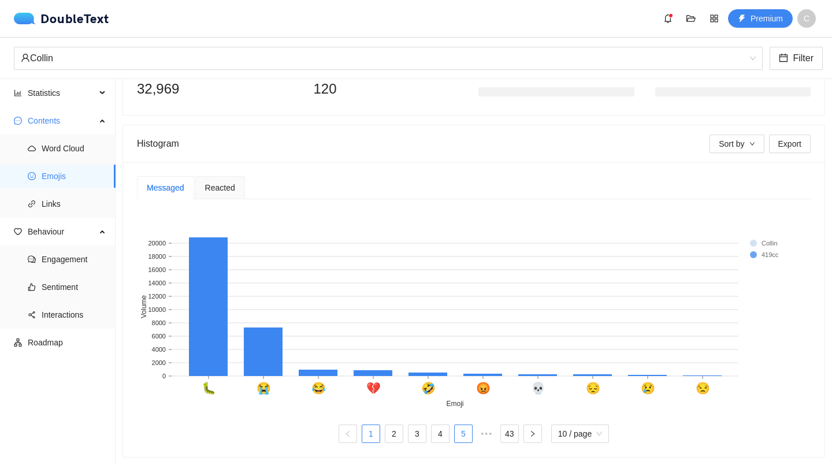
click at [459, 438] on link "5" at bounding box center [463, 433] width 17 height 17
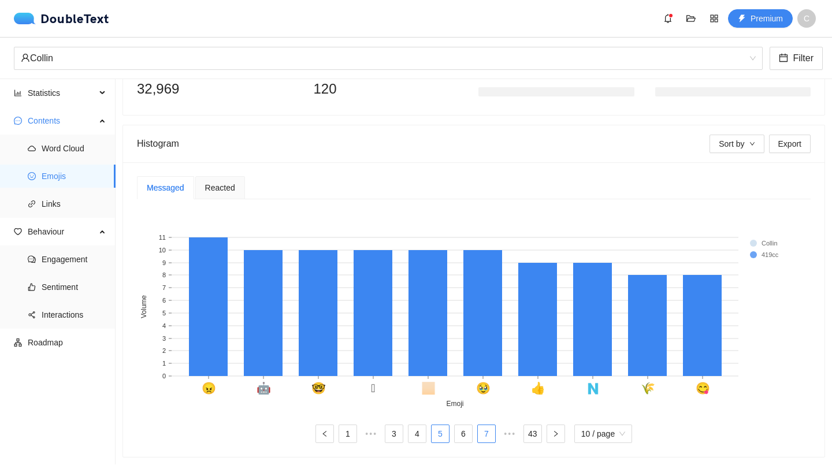
click at [486, 432] on link "7" at bounding box center [486, 433] width 17 height 17
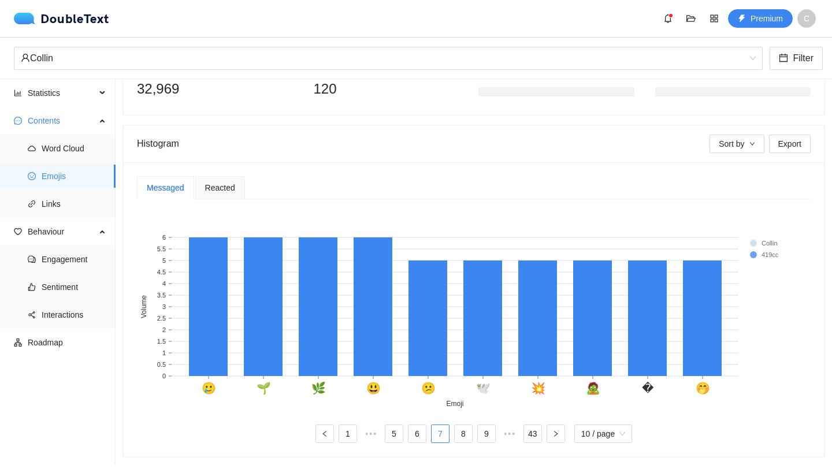
scroll to position [0, 0]
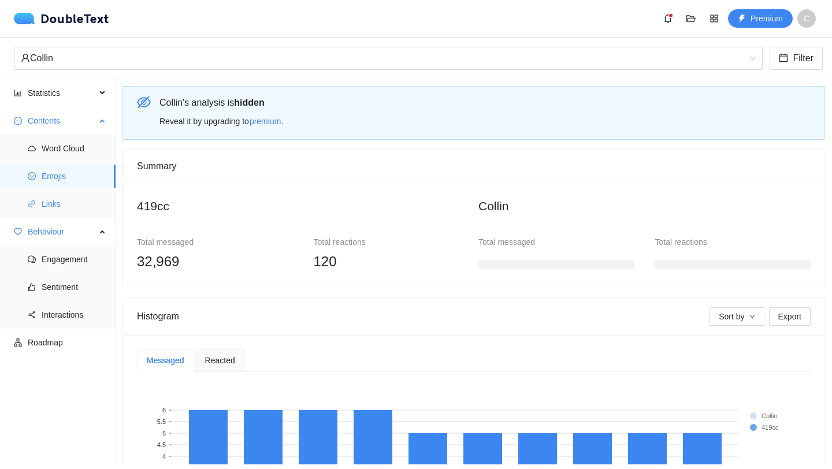
click at [69, 210] on span "Links" at bounding box center [74, 203] width 65 height 23
click at [85, 199] on span "Links" at bounding box center [74, 203] width 65 height 23
